Goal: Transaction & Acquisition: Purchase product/service

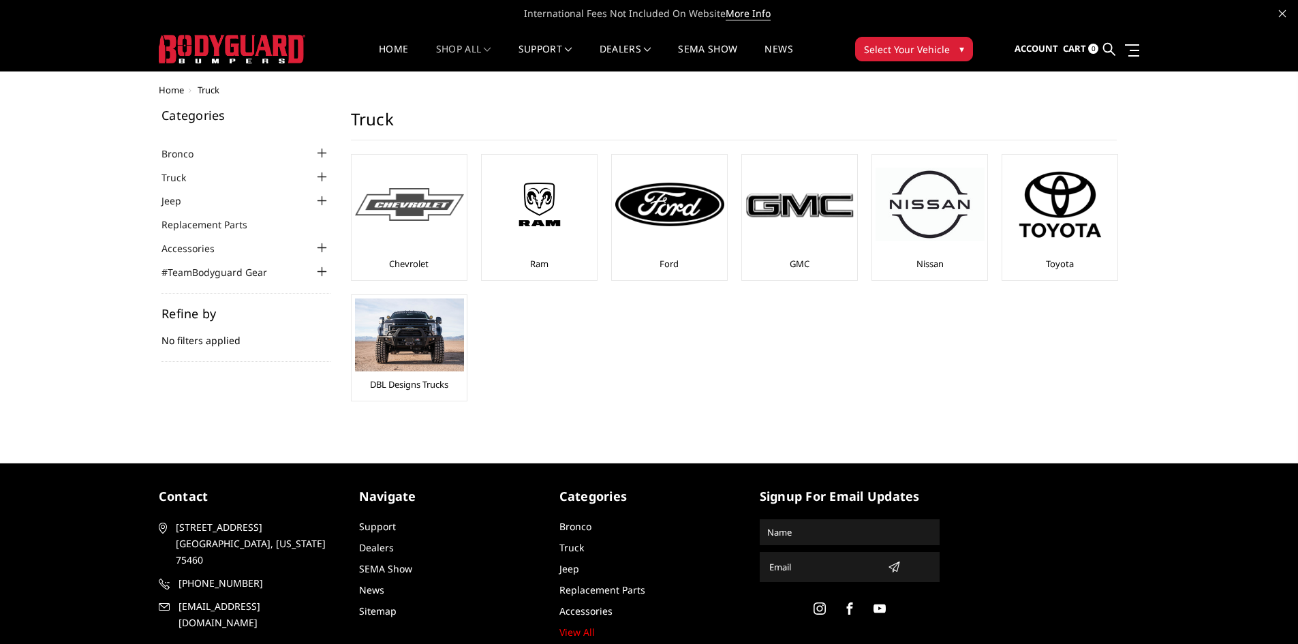
click at [435, 219] on img at bounding box center [409, 204] width 109 height 33
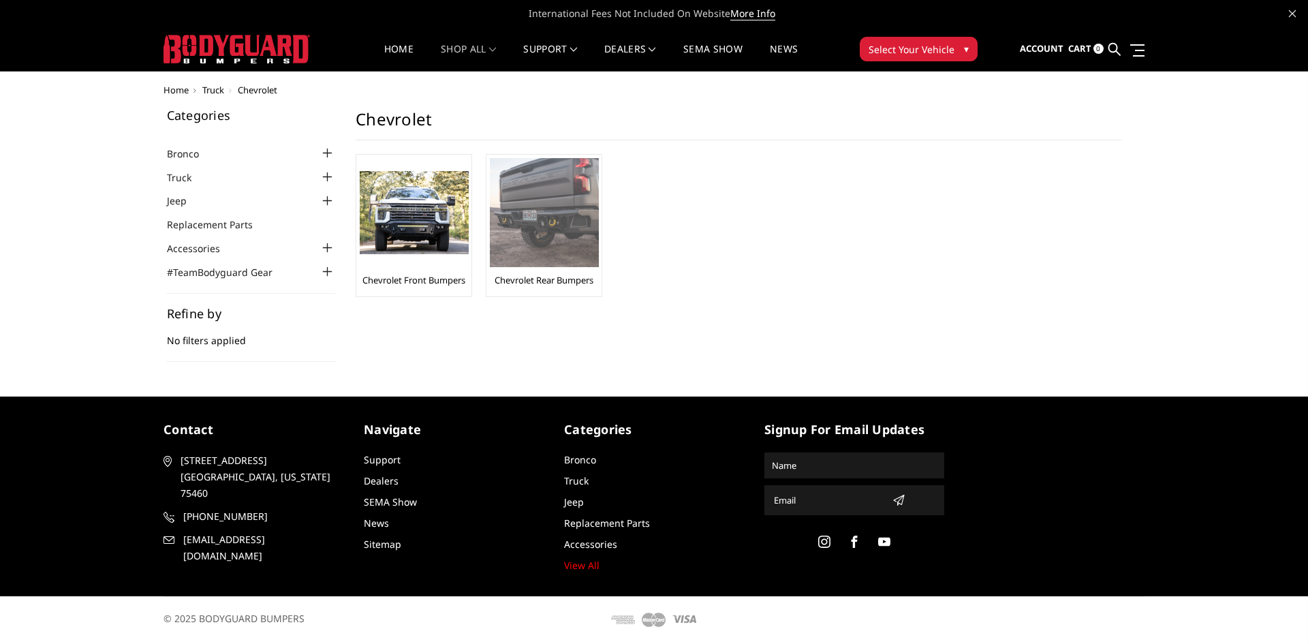
click at [566, 285] on link "Chevrolet Rear Bumpers" at bounding box center [544, 280] width 99 height 12
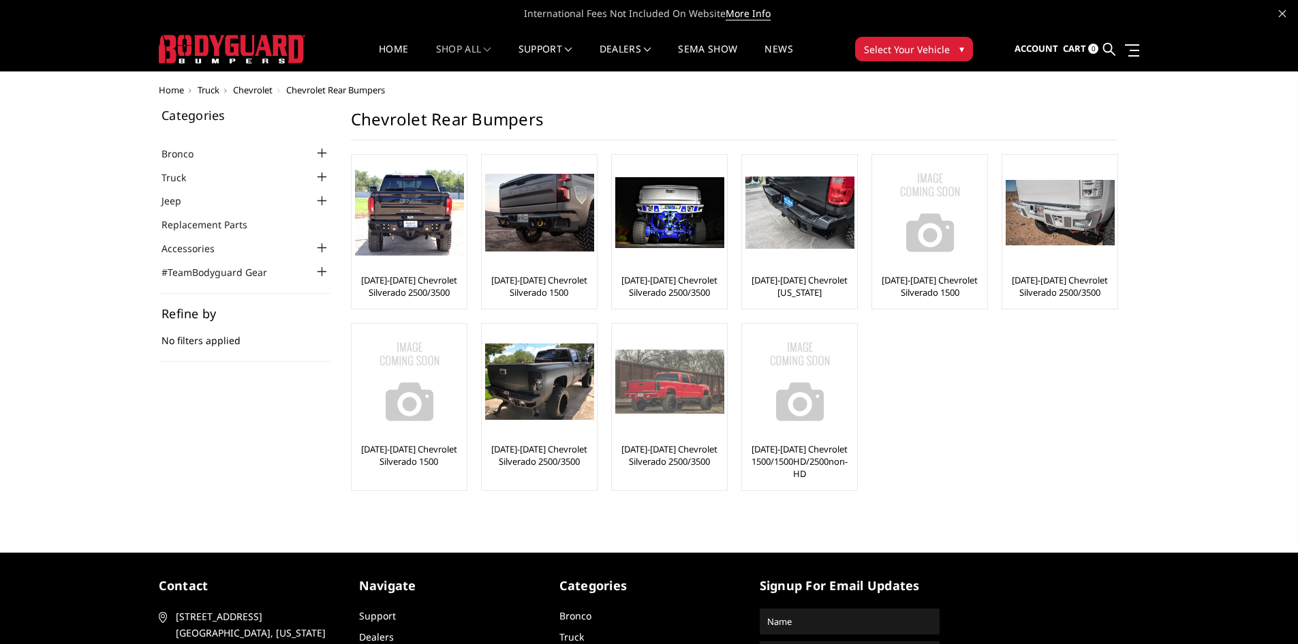
click at [663, 427] on div at bounding box center [669, 381] width 109 height 109
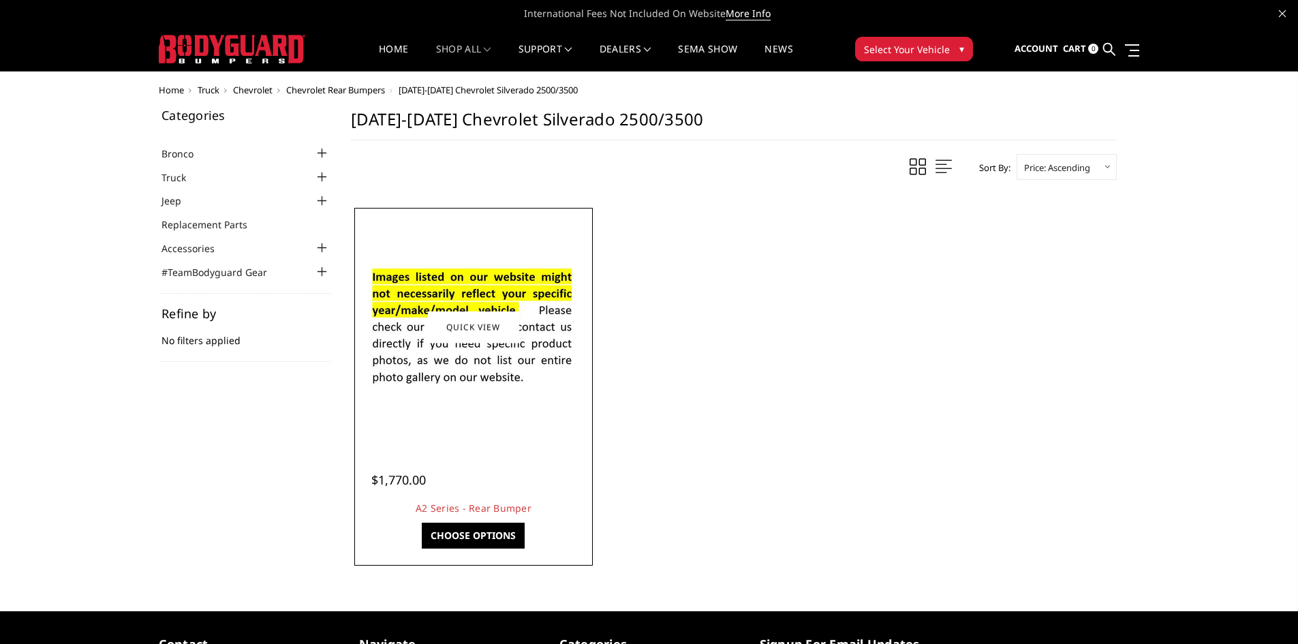
click at [485, 532] on link "Choose Options" at bounding box center [473, 536] width 103 height 26
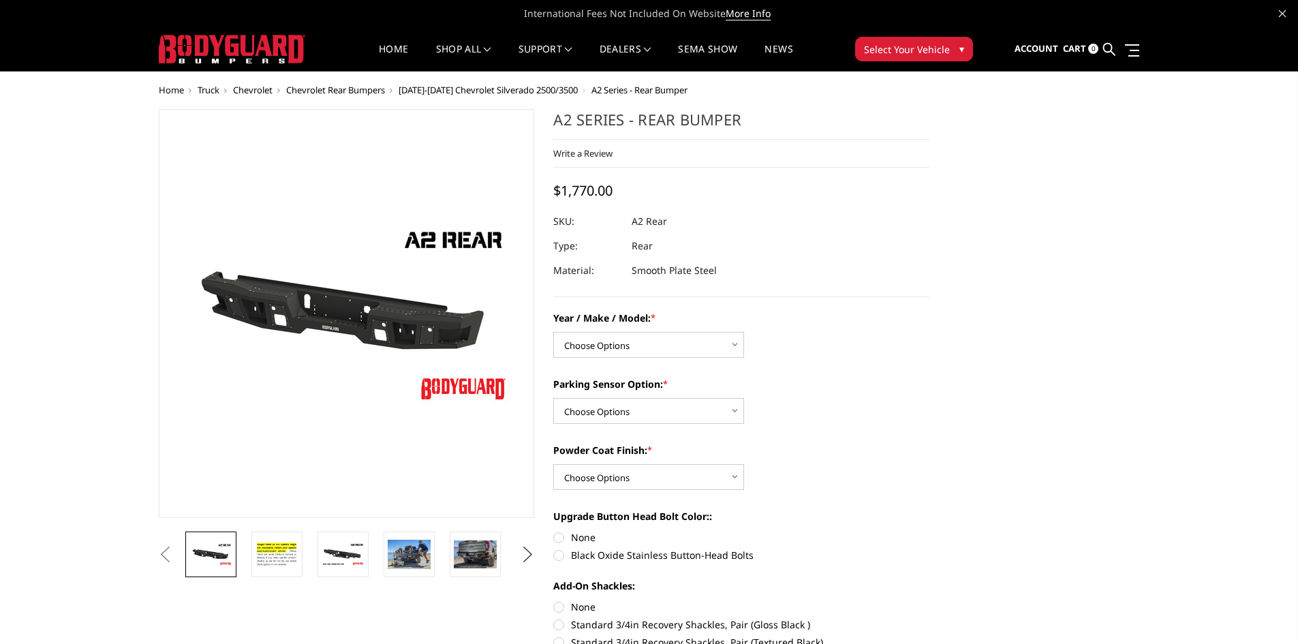
click at [527, 553] on button "Next" at bounding box center [527, 555] width 20 height 20
click at [523, 549] on button "Next" at bounding box center [527, 555] width 20 height 20
click at [234, 545] on link at bounding box center [210, 555] width 51 height 46
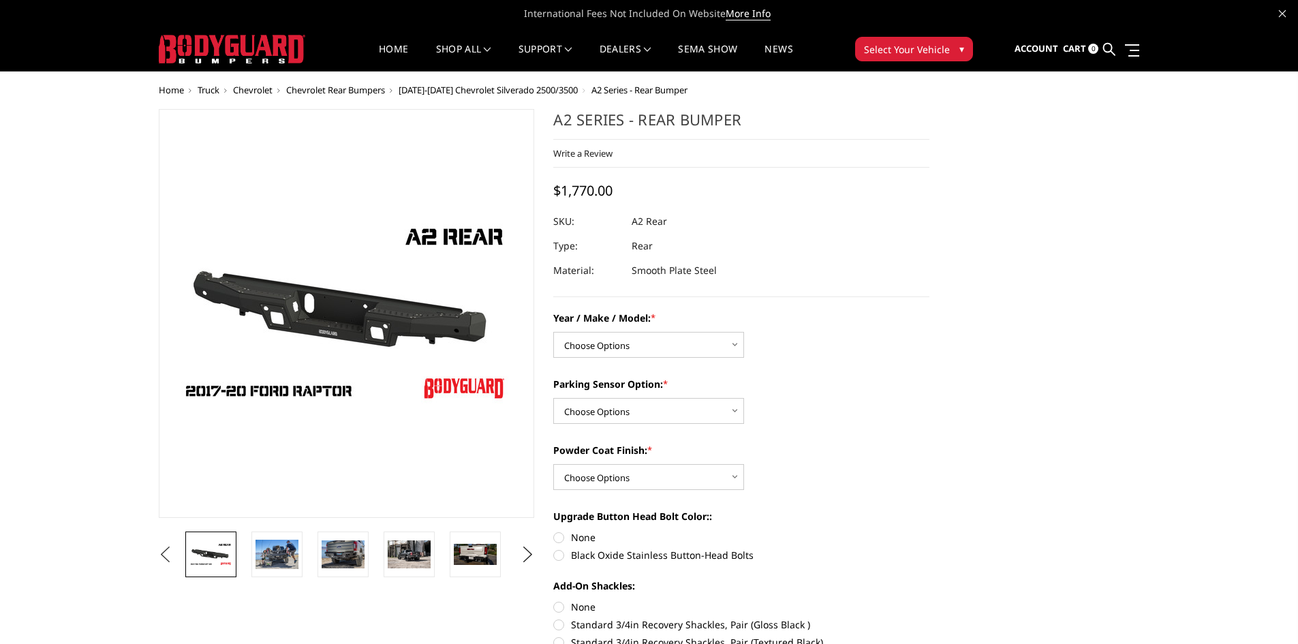
click at [167, 553] on button "Previous" at bounding box center [165, 555] width 20 height 20
click at [168, 551] on button "Previous" at bounding box center [165, 555] width 20 height 20
click at [176, 557] on button "Previous" at bounding box center [165, 555] width 20 height 20
click at [176, 552] on button "Previous" at bounding box center [165, 555] width 20 height 20
click at [215, 552] on ul "Previous Next" at bounding box center [346, 555] width 383 height 46
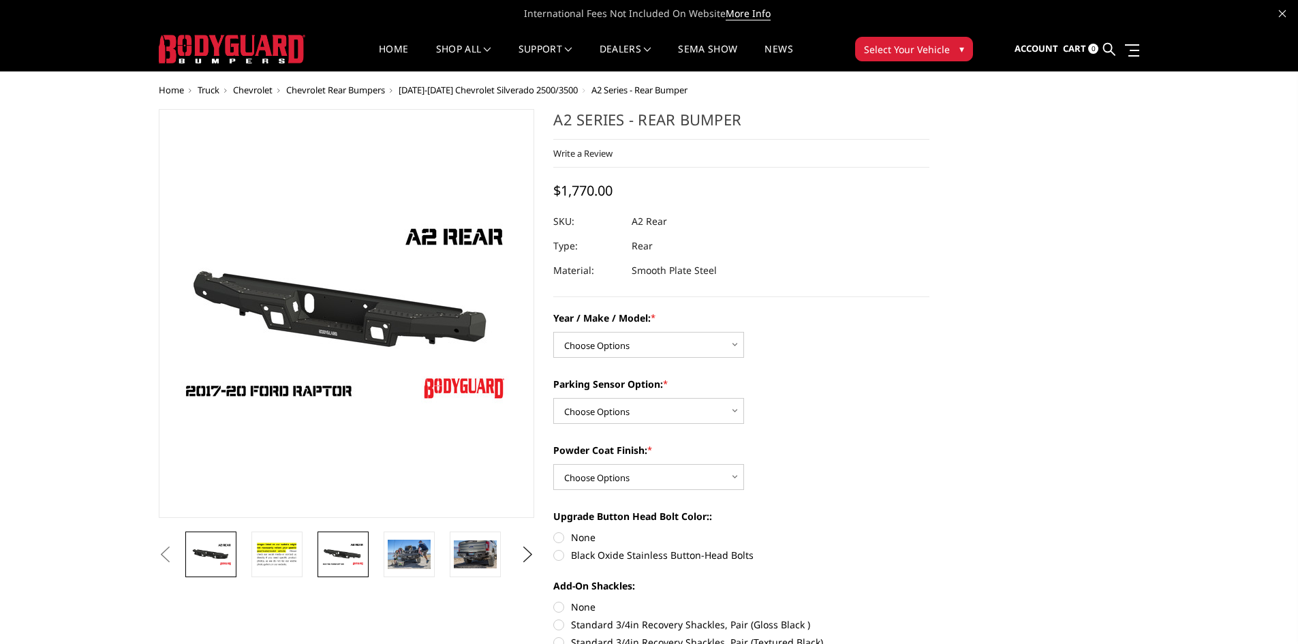
click at [216, 552] on img at bounding box center [210, 554] width 43 height 24
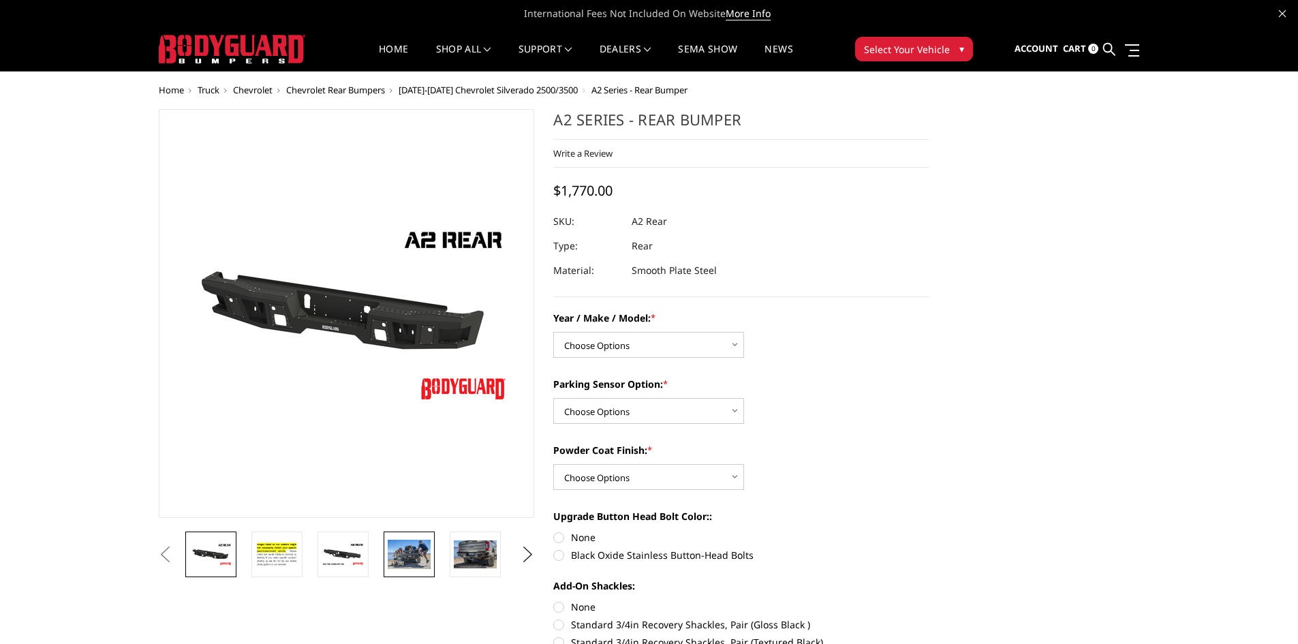
click at [410, 551] on img at bounding box center [409, 554] width 43 height 29
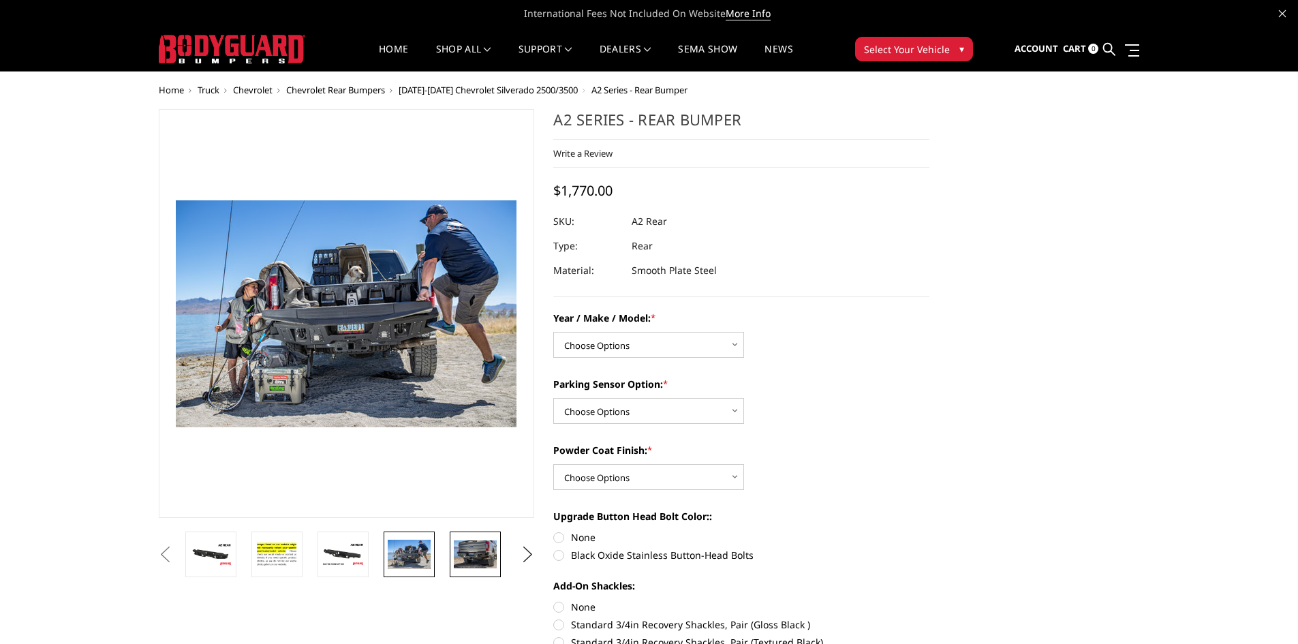
click at [470, 553] on img at bounding box center [475, 554] width 43 height 28
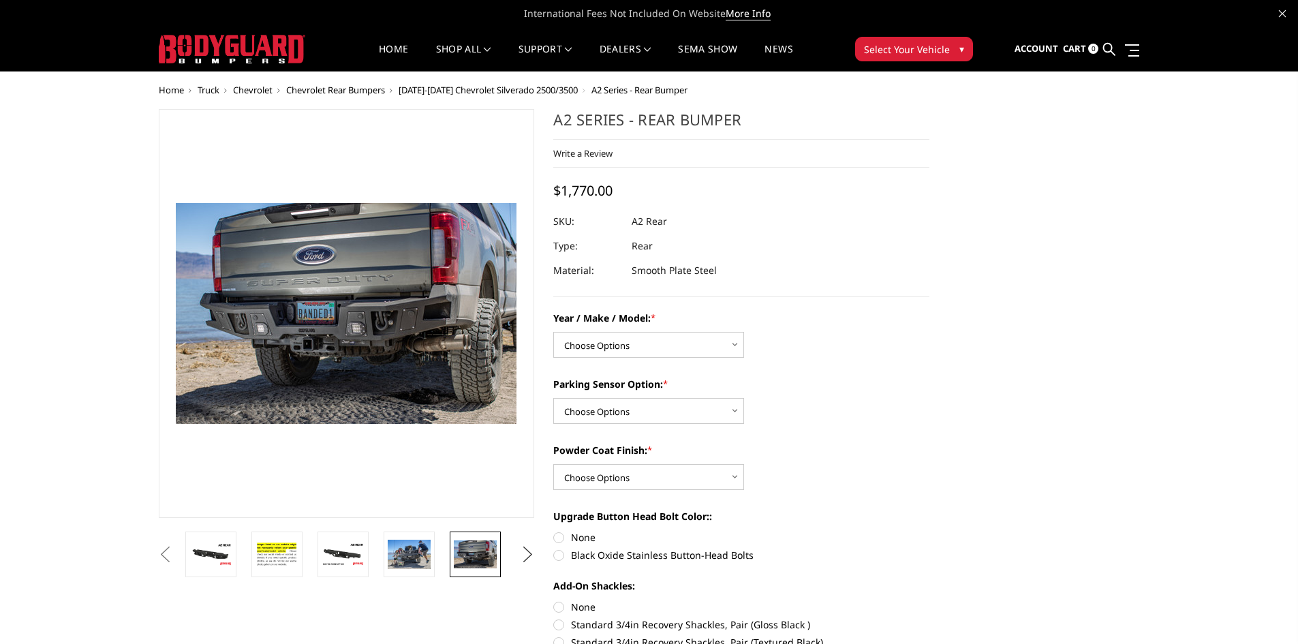
click at [525, 555] on button "Next" at bounding box center [527, 555] width 20 height 20
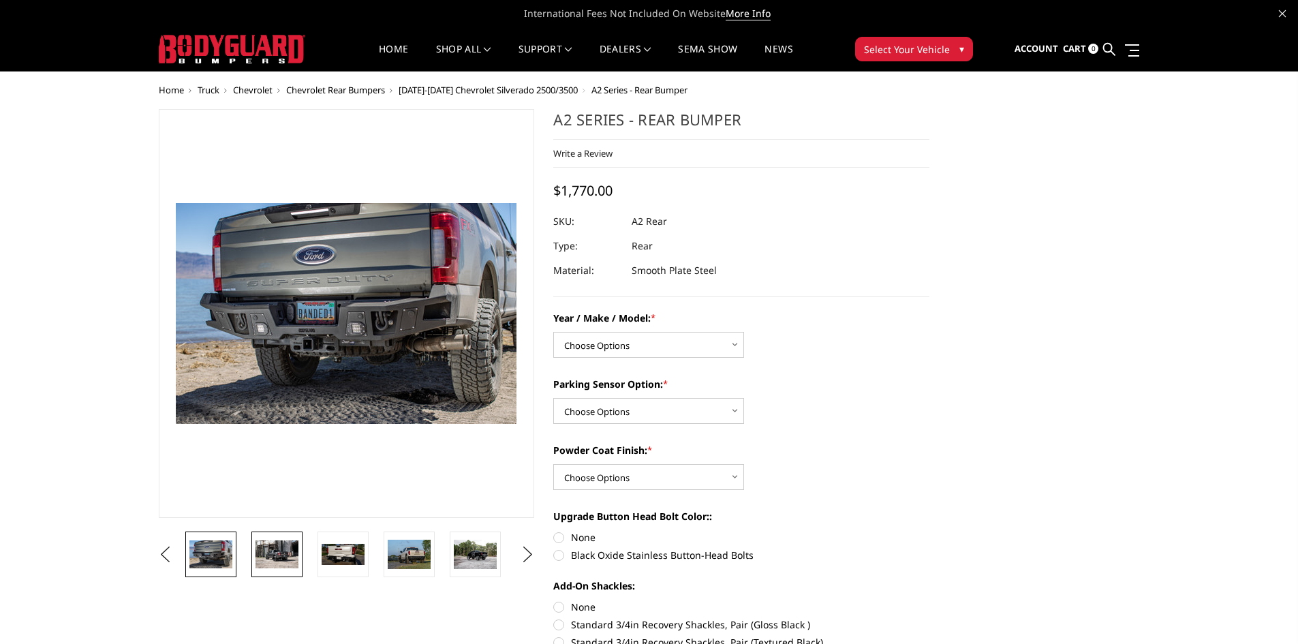
click at [275, 551] on img at bounding box center [277, 554] width 43 height 28
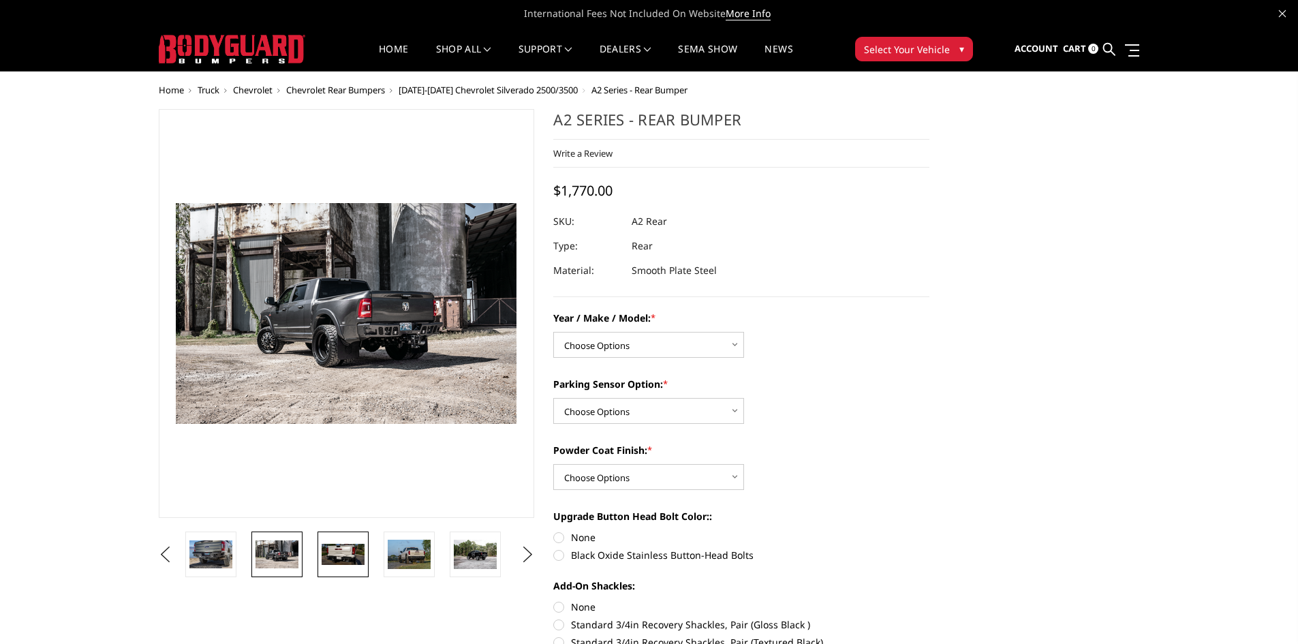
click at [320, 549] on link at bounding box center [343, 555] width 51 height 46
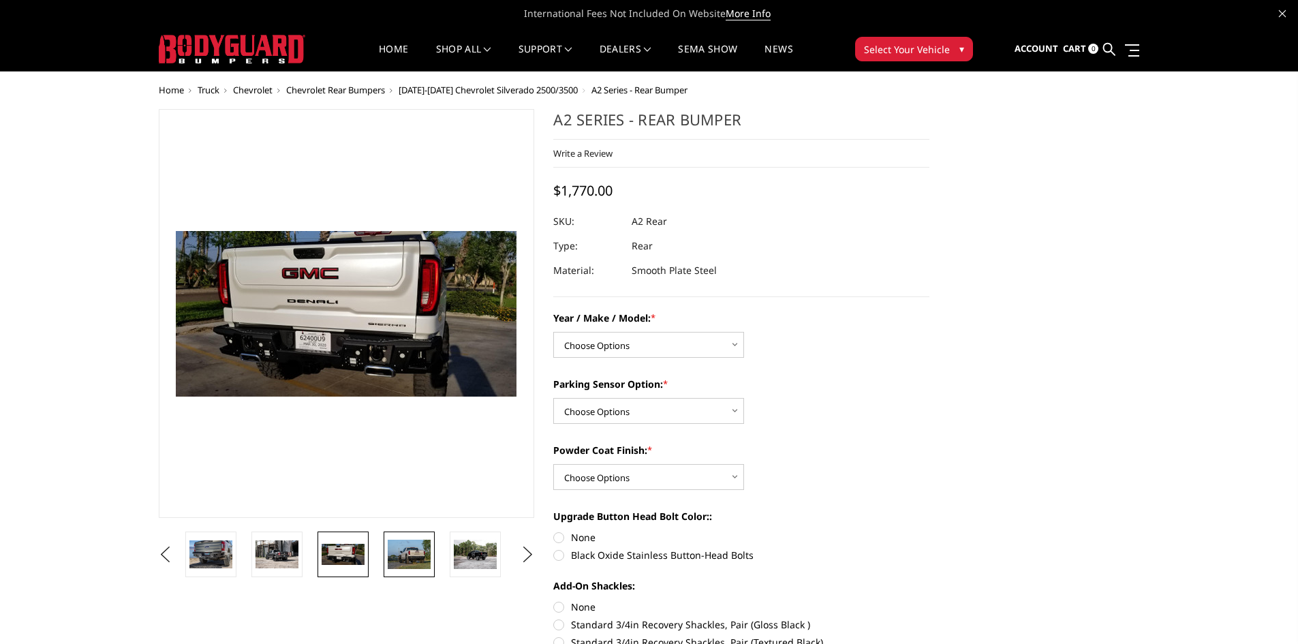
click at [401, 553] on img at bounding box center [409, 554] width 43 height 29
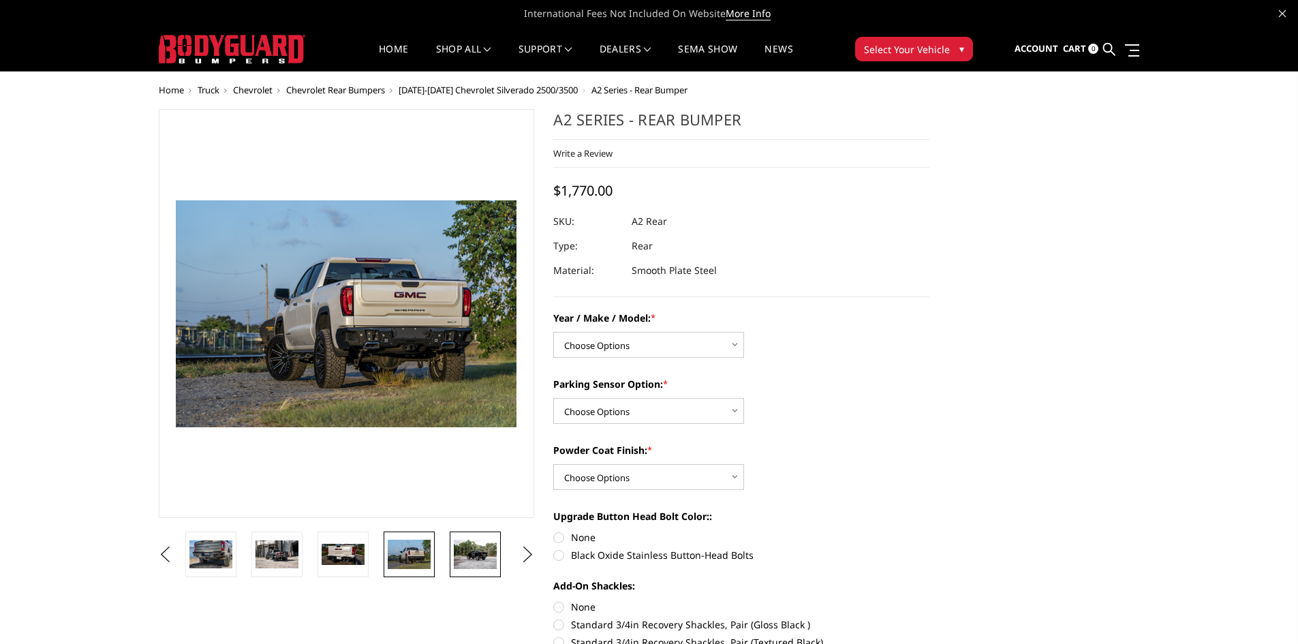
click at [476, 557] on img at bounding box center [475, 554] width 43 height 29
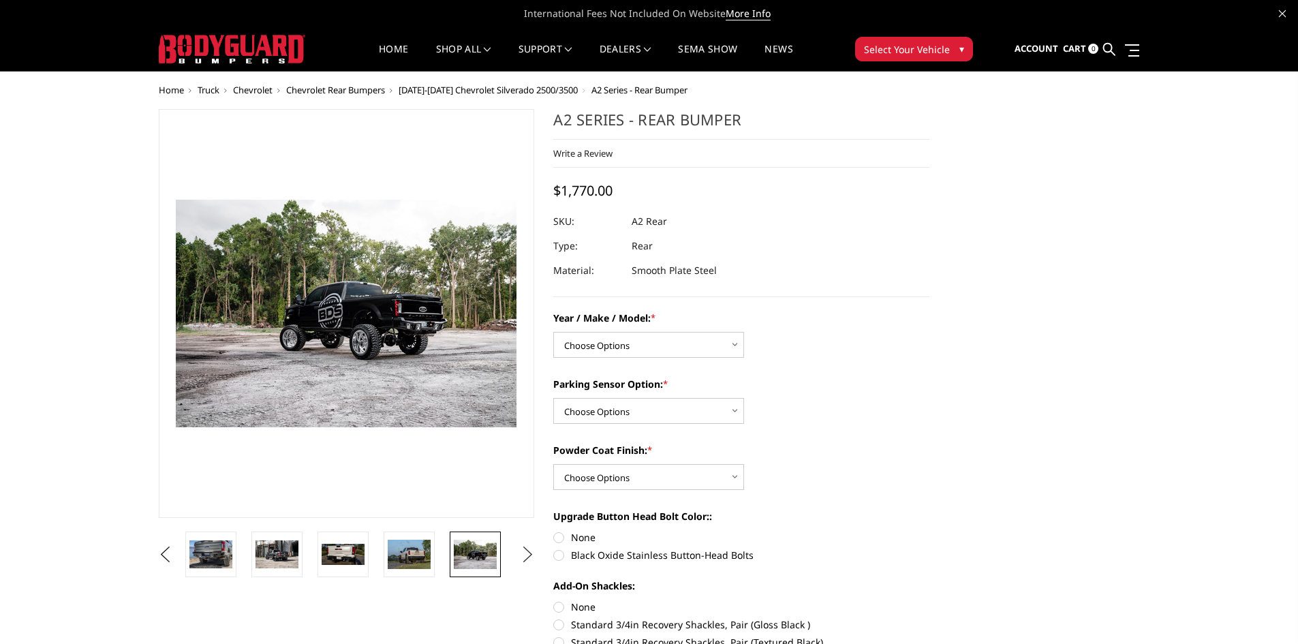
click at [524, 558] on button "Next" at bounding box center [527, 555] width 20 height 20
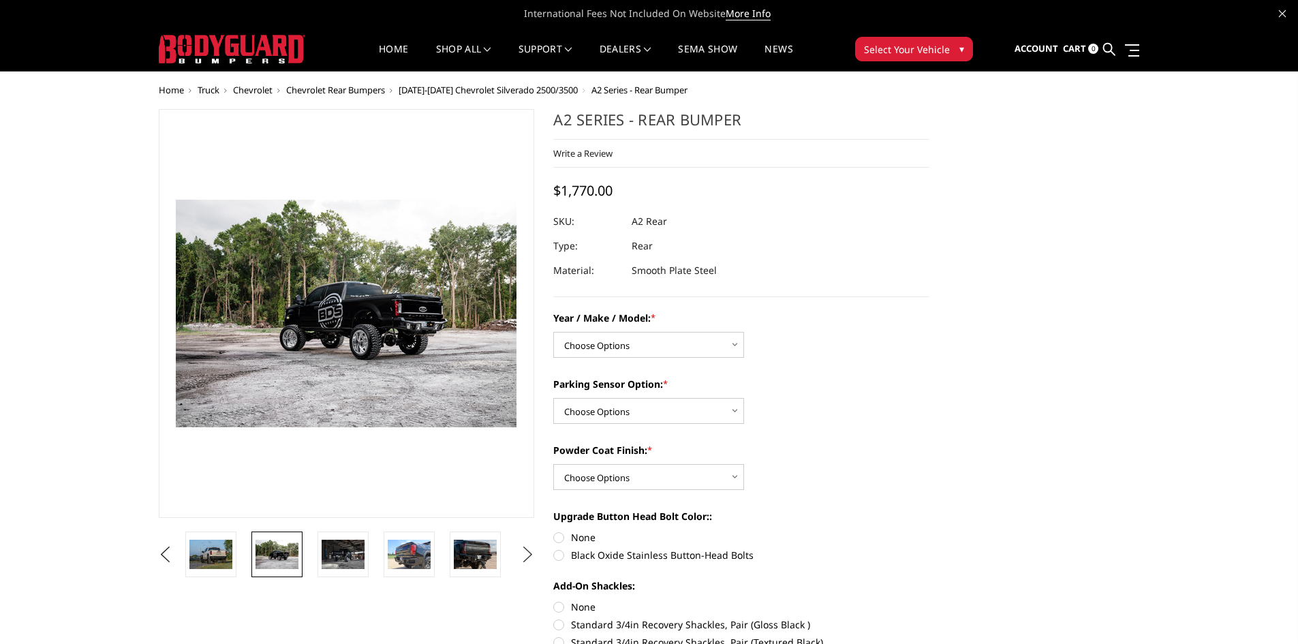
click at [524, 558] on button "Next" at bounding box center [527, 555] width 20 height 20
click at [410, 542] on img at bounding box center [409, 554] width 43 height 29
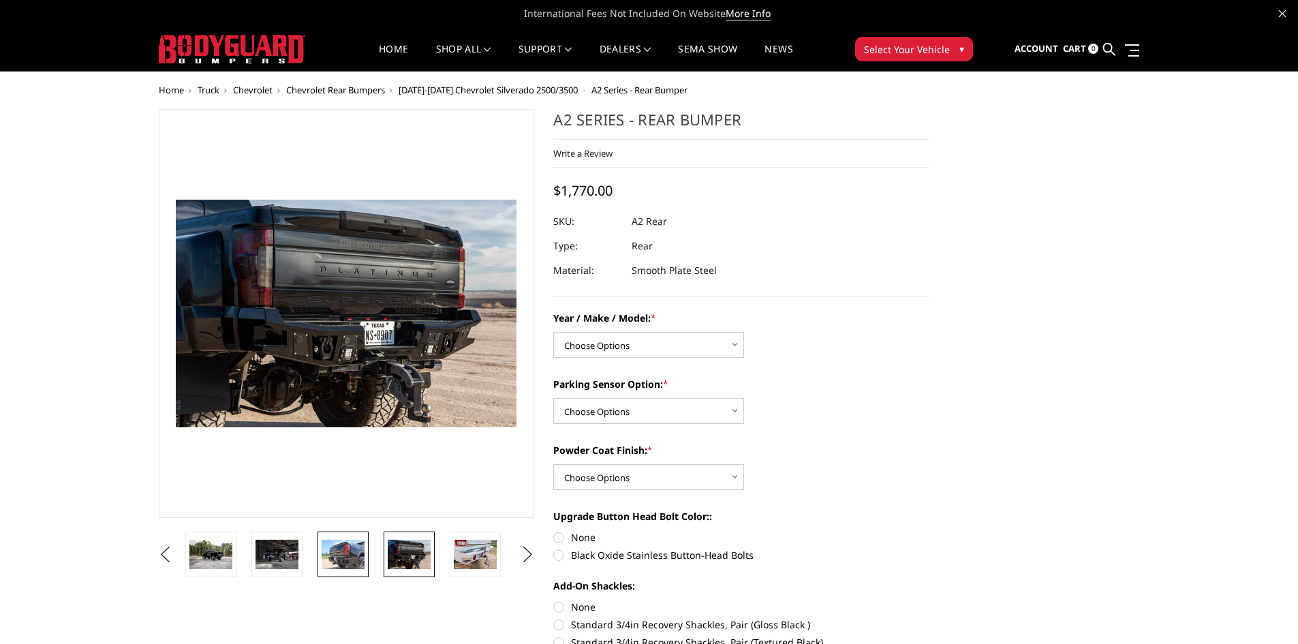
click at [342, 549] on img at bounding box center [343, 554] width 43 height 29
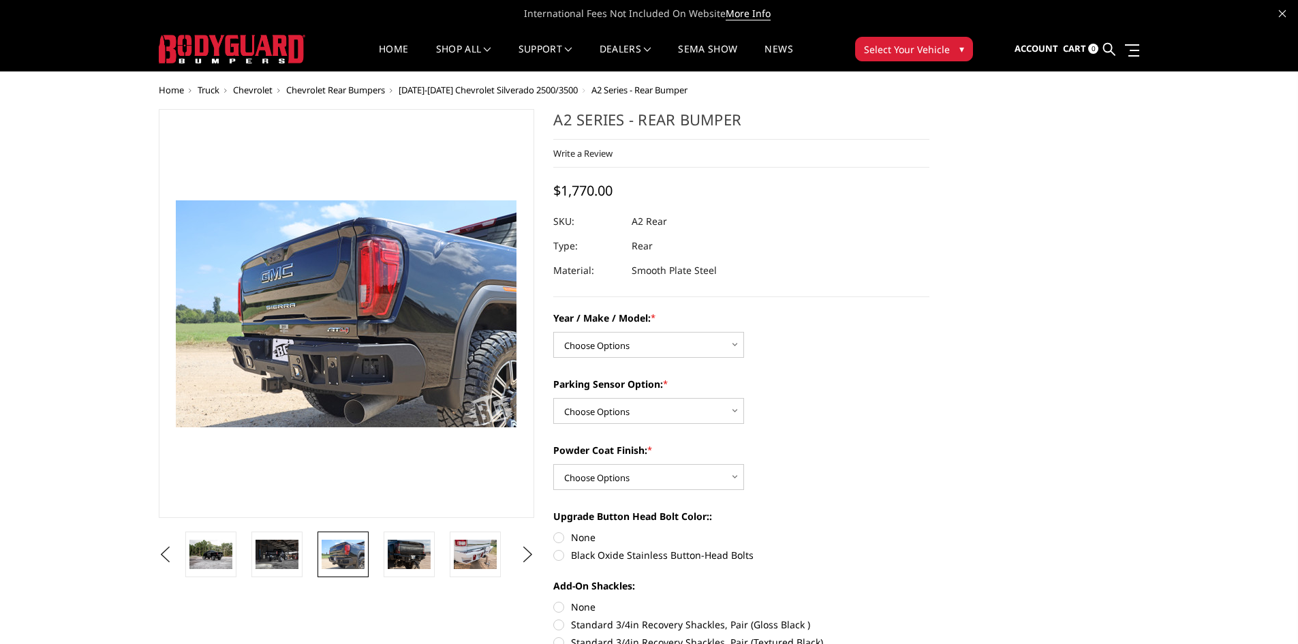
click at [341, 549] on img at bounding box center [343, 554] width 43 height 29
click at [726, 343] on select "Choose Options Chevrolet/GMC 20-24 2500 / 3500 Chevrolet/GMC 15-19 2500 / 3500 …" at bounding box center [648, 345] width 191 height 26
select select "1459"
click at [553, 332] on select "Choose Options Chevrolet/GMC 20-24 2500 / 3500 Chevrolet/GMC 15-19 2500 / 3500 …" at bounding box center [648, 345] width 191 height 26
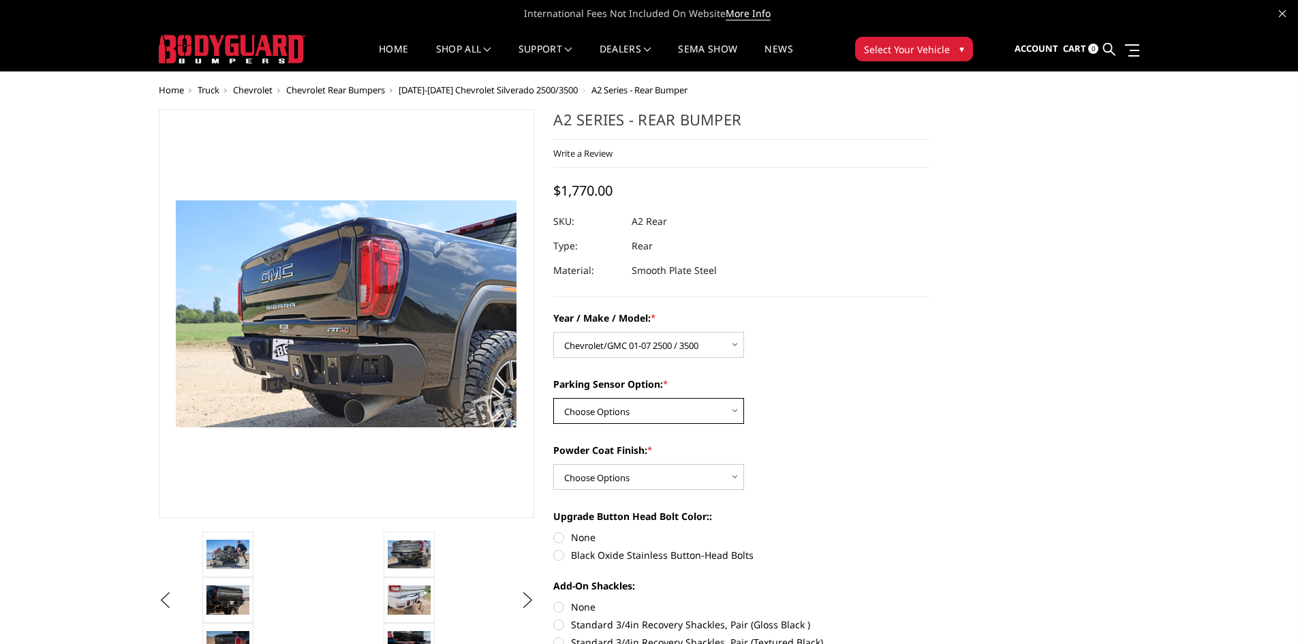
click at [736, 408] on select "Choose Options Yes - With sensor cutouts No - Without sensor cutouts" at bounding box center [648, 411] width 191 height 26
select select "565"
click at [553, 398] on select "Choose Options Yes - With sensor cutouts No - Without sensor cutouts" at bounding box center [648, 411] width 191 height 26
click at [734, 472] on select "Choose Options Bare metal (included) Texture black powder coat" at bounding box center [648, 477] width 191 height 26
select select "549"
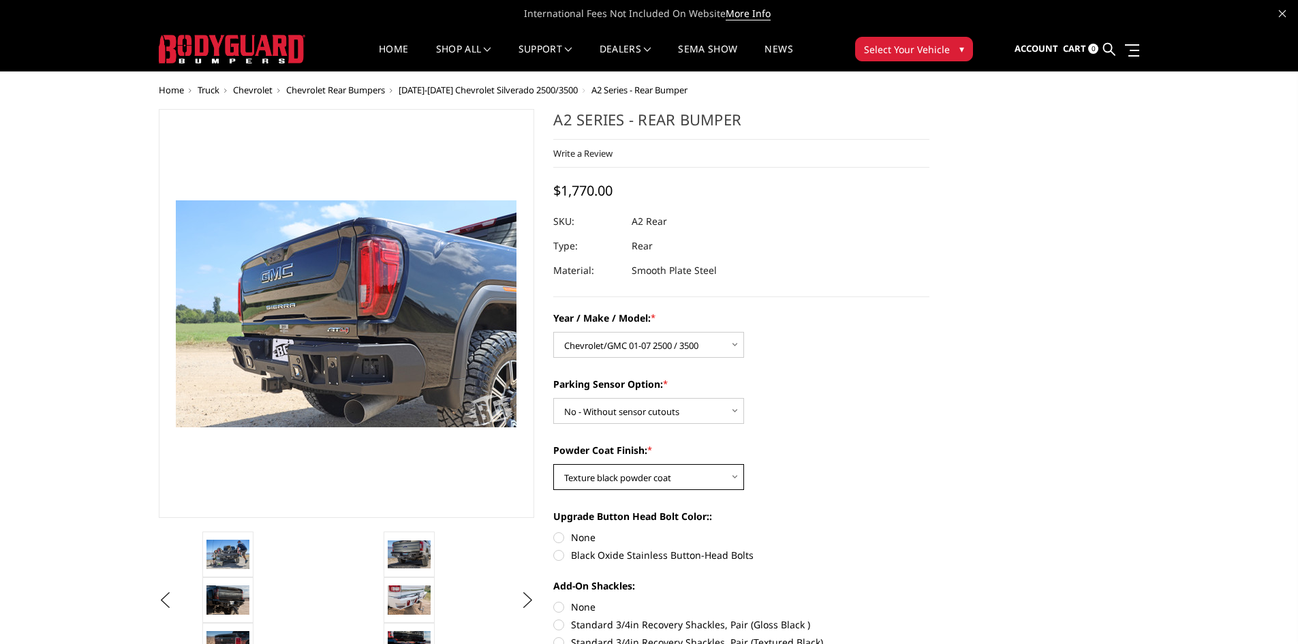
click at [553, 464] on select "Choose Options Bare metal (included) Texture black powder coat" at bounding box center [648, 477] width 191 height 26
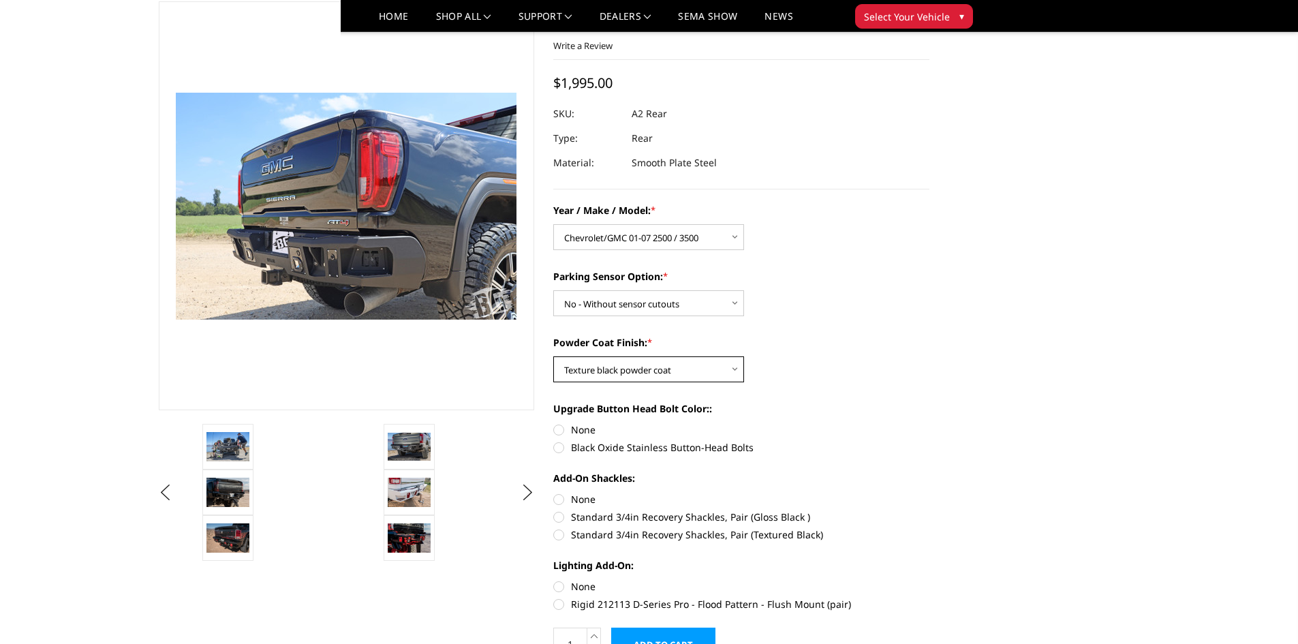
scroll to position [68, 0]
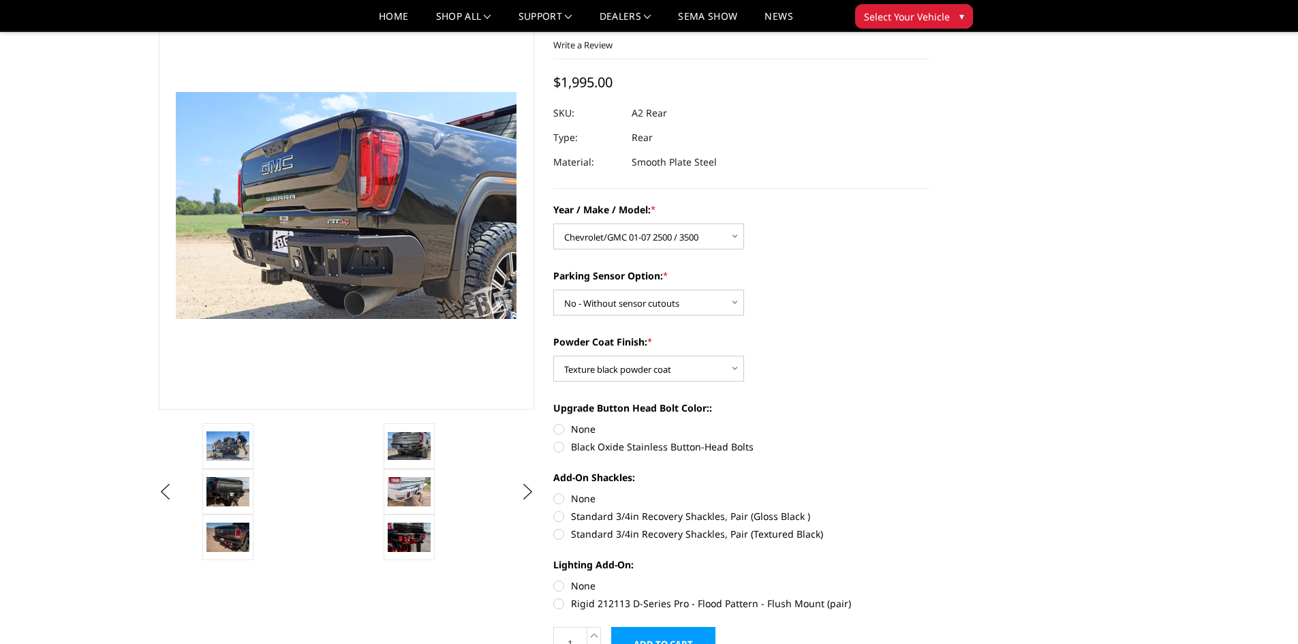
click at [560, 428] on label "None" at bounding box center [741, 429] width 376 height 14
click at [554, 423] on input "None" at bounding box center [553, 422] width 1 height 1
radio input "true"
click at [562, 448] on label "Black Oxide Stainless Button-Head Bolts" at bounding box center [741, 447] width 376 height 14
click at [930, 423] on input "Black Oxide Stainless Button-Head Bolts" at bounding box center [930, 422] width 1 height 1
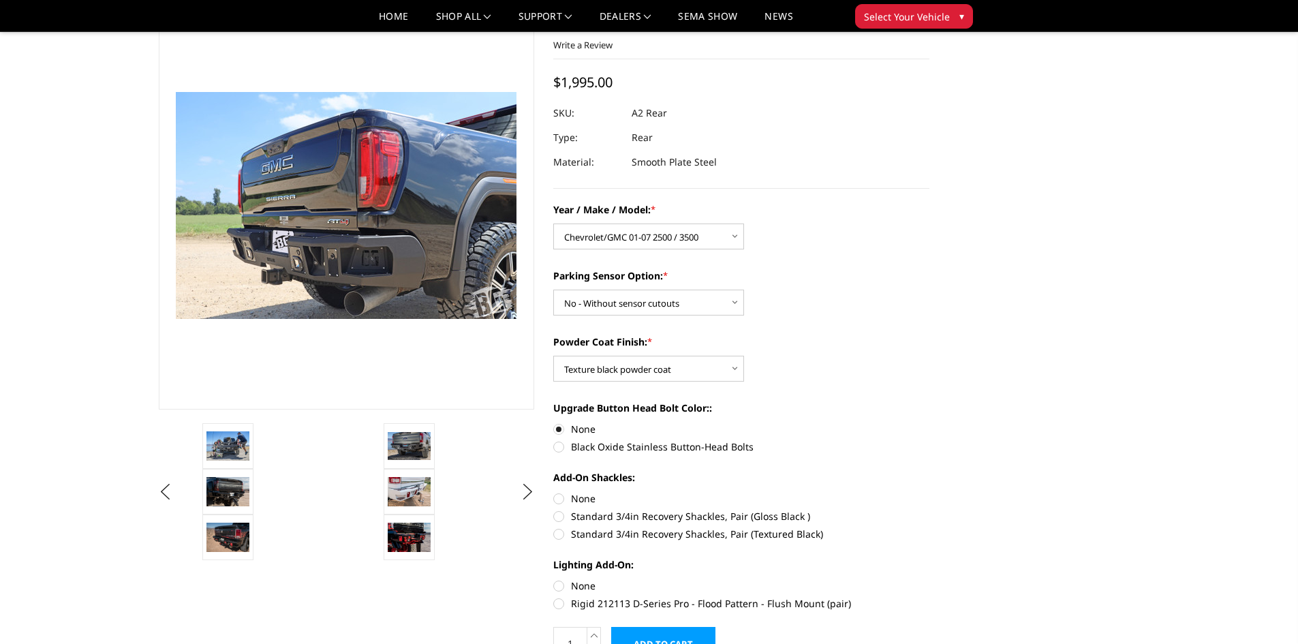
radio input "true"
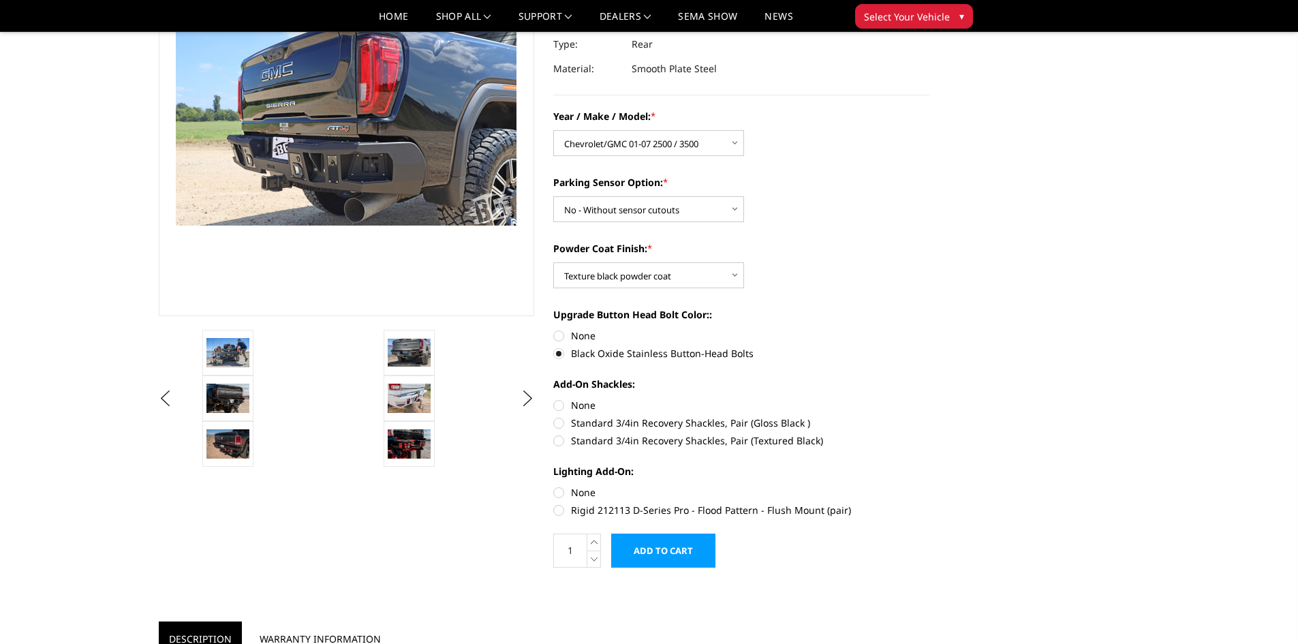
scroll to position [204, 0]
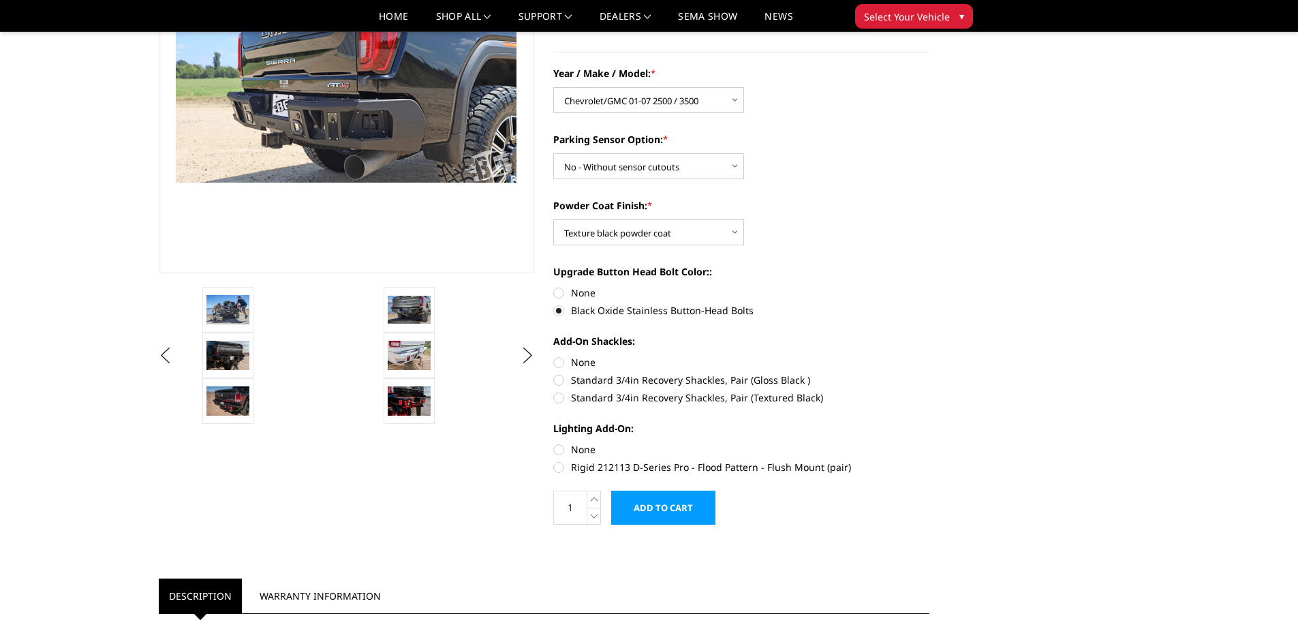
click at [560, 395] on label "Standard 3/4in Recovery Shackles, Pair (Textured Black)" at bounding box center [741, 398] width 376 height 14
click at [930, 373] on input "Standard 3/4in Recovery Shackles, Pair (Textured Black)" at bounding box center [930, 373] width 1 height 1
radio input "true"
click at [557, 463] on label "Rigid 212113 D-Series Pro - Flood Pattern - Flush Mount (pair)" at bounding box center [741, 467] width 376 height 14
click at [930, 443] on input "Rigid 212113 D-Series Pro - Flood Pattern - Flush Mount (pair)" at bounding box center [930, 442] width 1 height 1
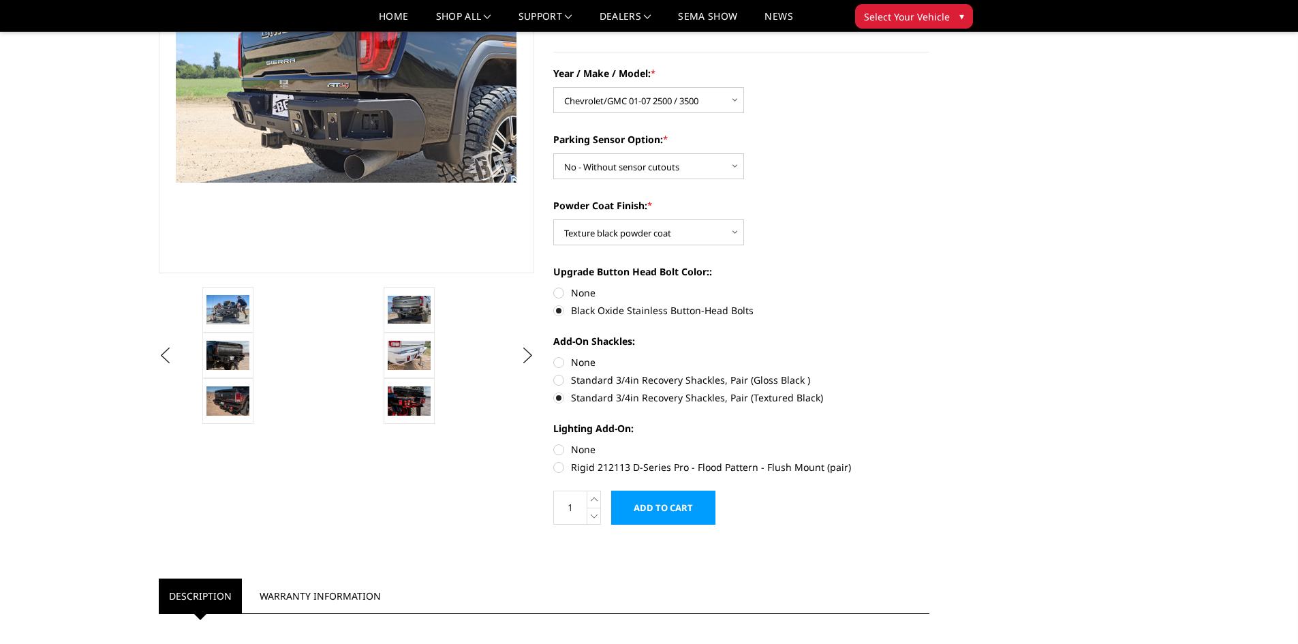
radio input "true"
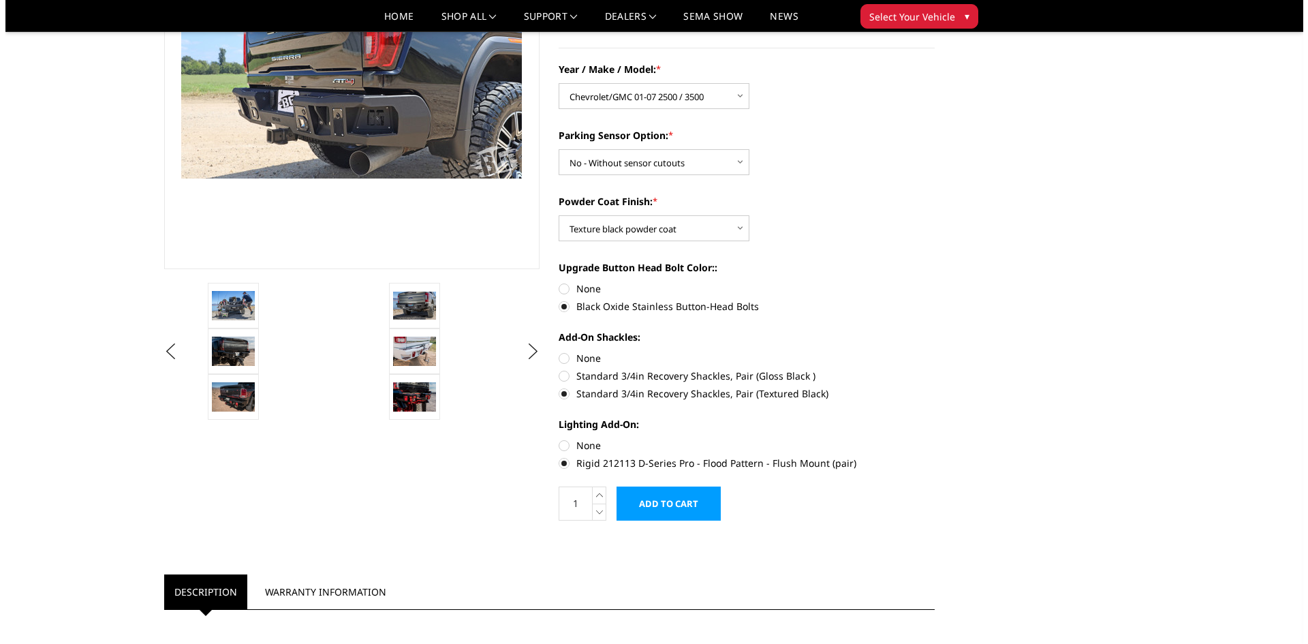
scroll to position [273, 0]
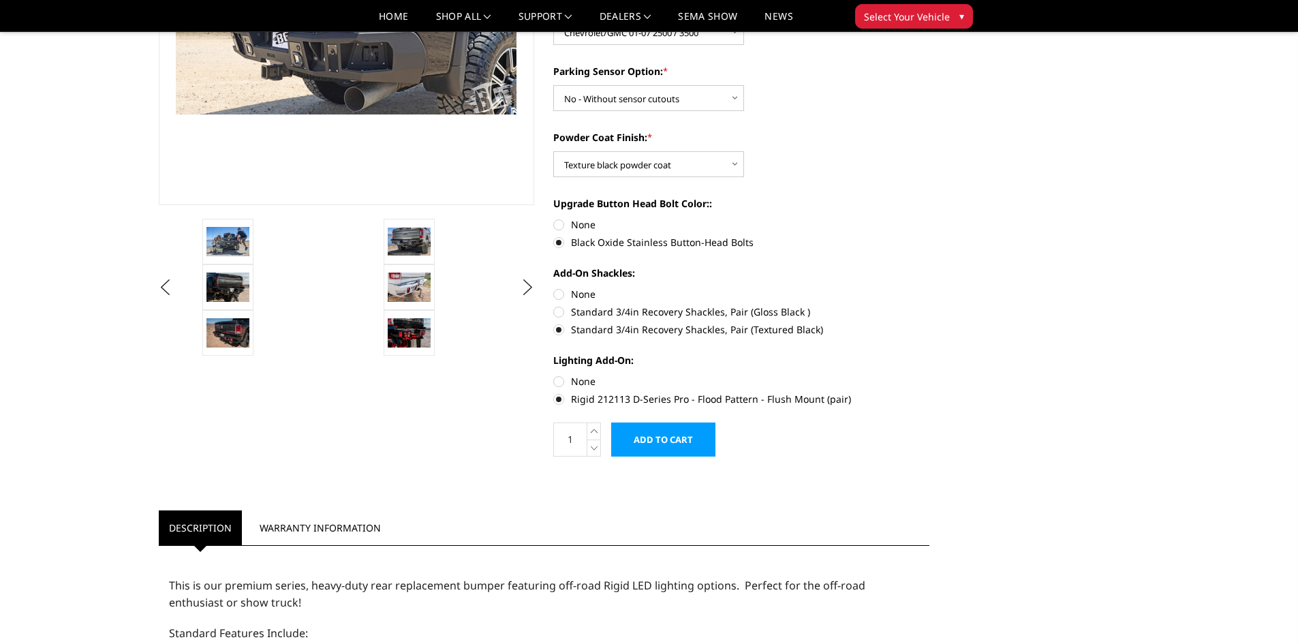
click at [665, 442] on input "Add to Cart" at bounding box center [663, 440] width 104 height 34
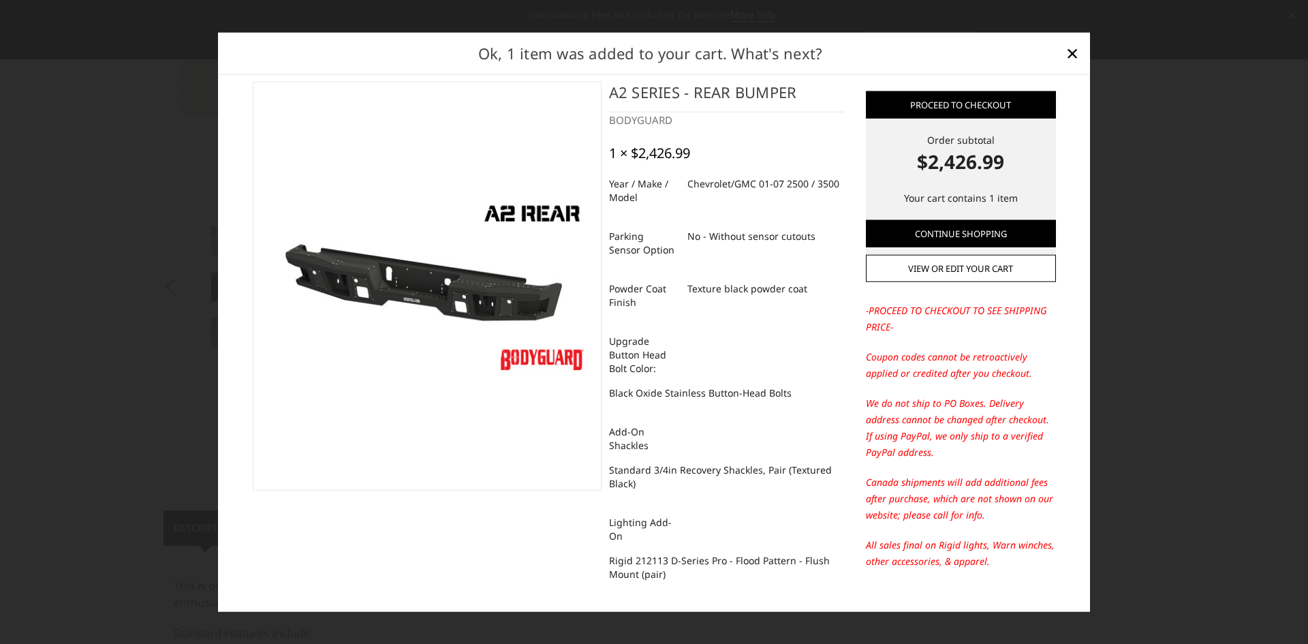
scroll to position [0, 0]
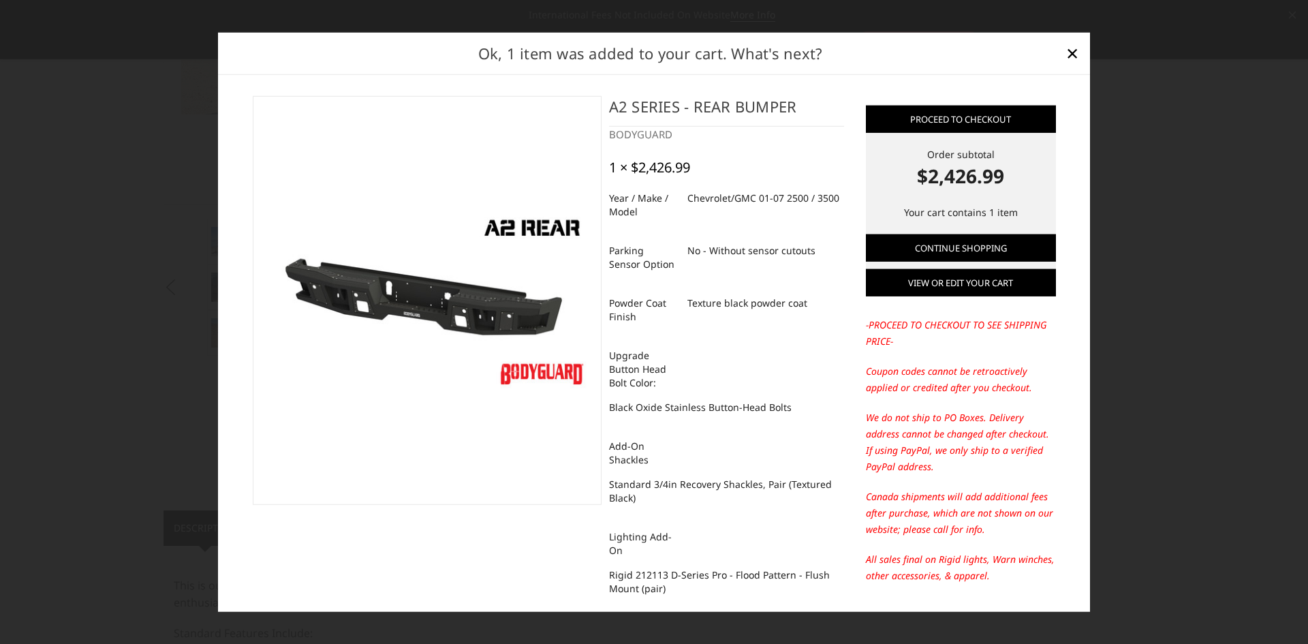
click at [989, 288] on link "View or edit your cart" at bounding box center [961, 282] width 190 height 27
